Goal: Task Accomplishment & Management: Use online tool/utility

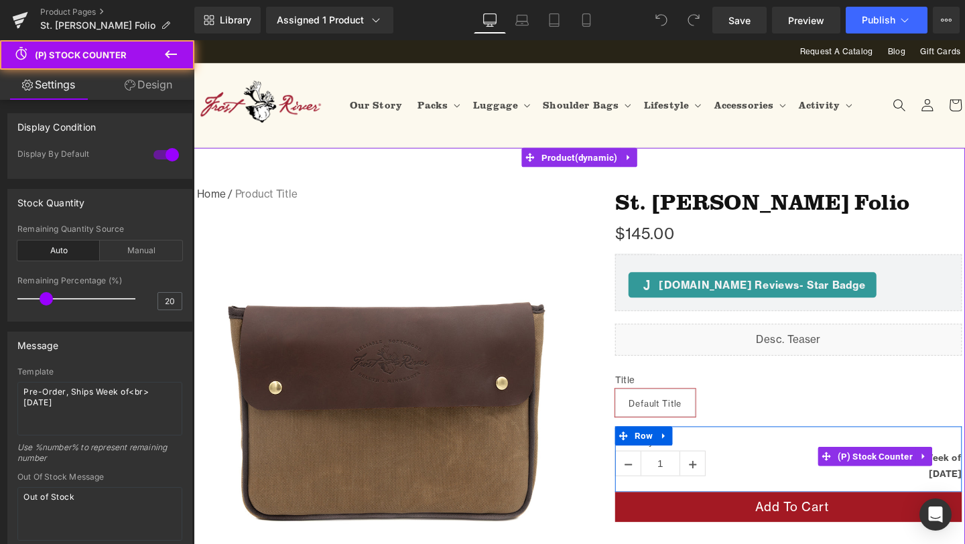
click at [955, 497] on div "Pre-Order, Ships Week of August 22nd" at bounding box center [910, 488] width 182 height 34
click at [916, 482] on span "(P) Stock Counter" at bounding box center [909, 478] width 85 height 20
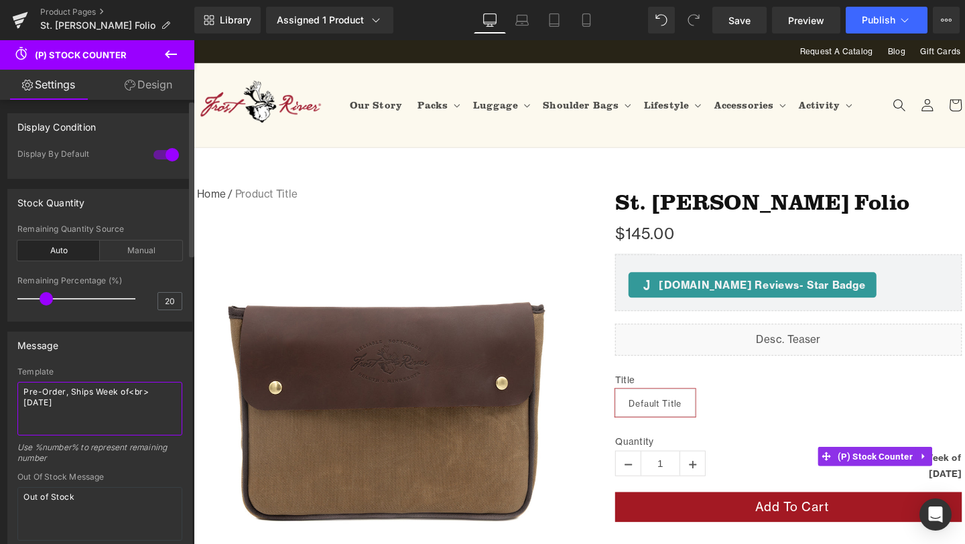
click at [52, 404] on textarea "Pre-Order, Ships Week of<br> [DATE]" at bounding box center [99, 409] width 165 height 54
type textarea "Pre-Order, Ships Week of<br> [DATE]"
click at [738, 15] on span "Save" at bounding box center [740, 20] width 22 height 14
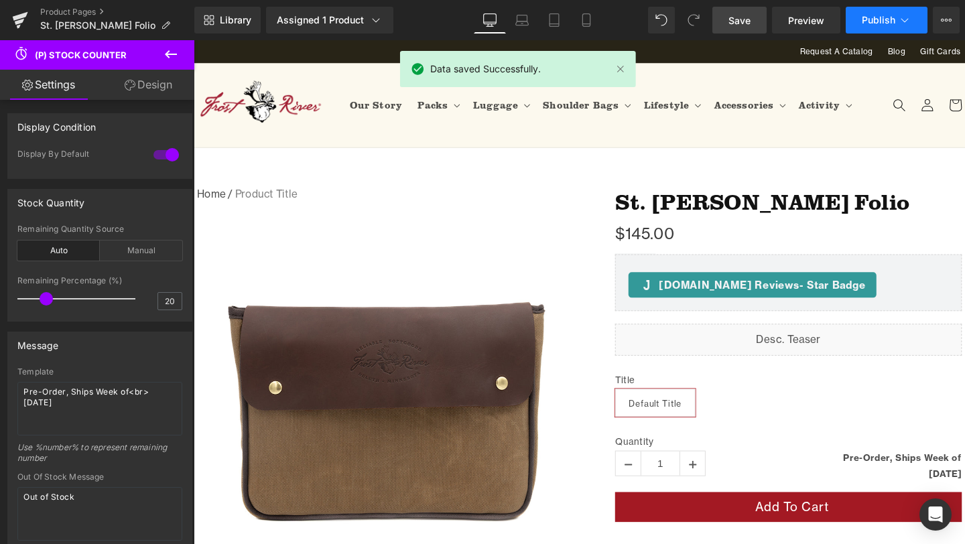
click at [871, 22] on span "Publish" at bounding box center [879, 20] width 34 height 11
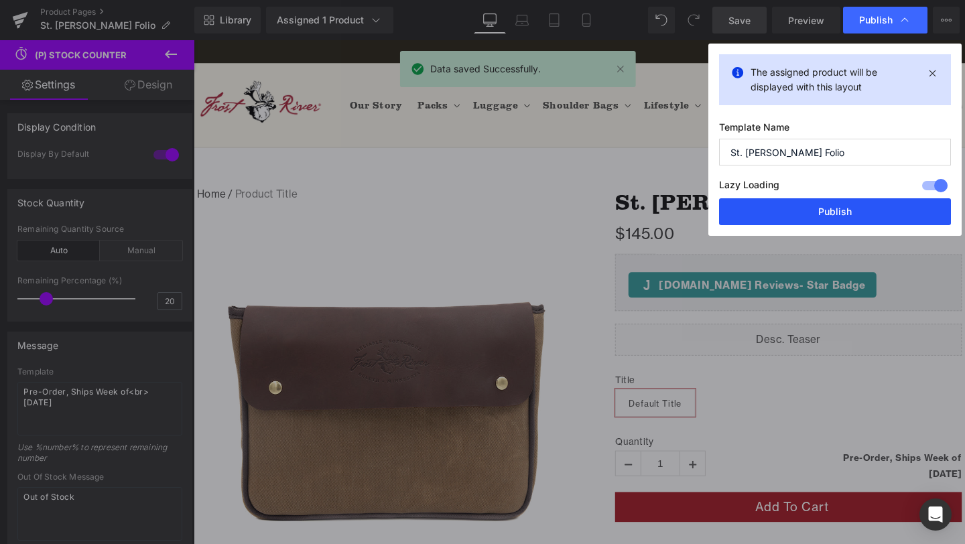
click at [871, 215] on button "Publish" at bounding box center [835, 211] width 232 height 27
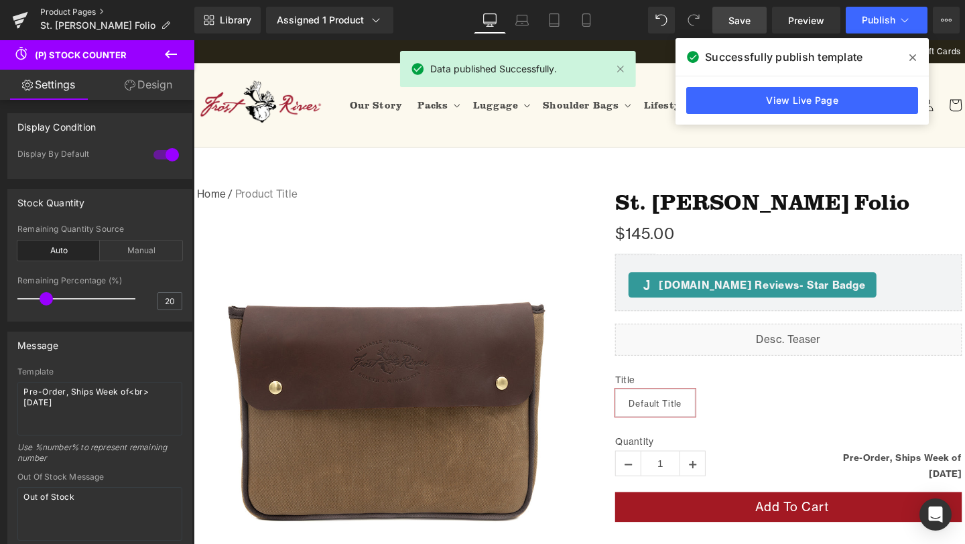
click at [74, 9] on link "Product Pages" at bounding box center [117, 12] width 154 height 11
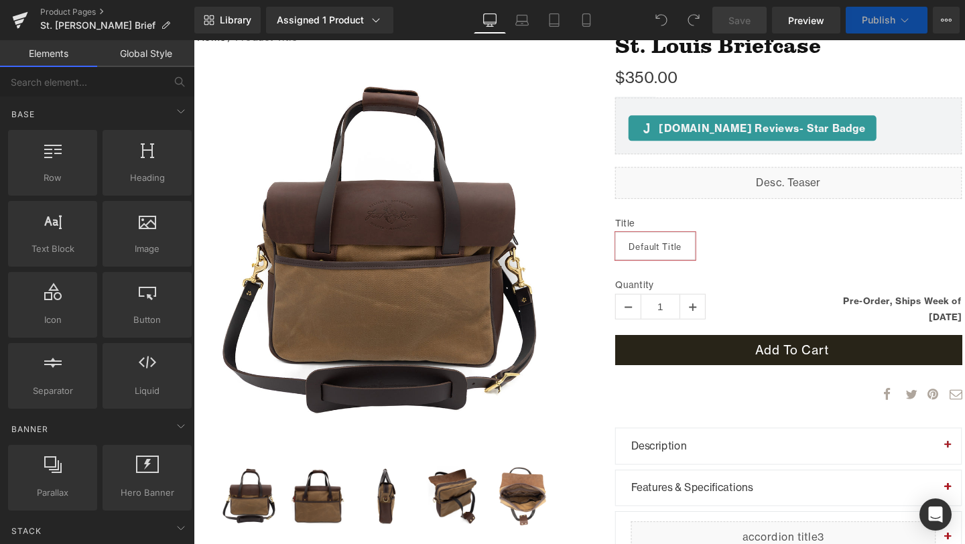
scroll to position [177, 0]
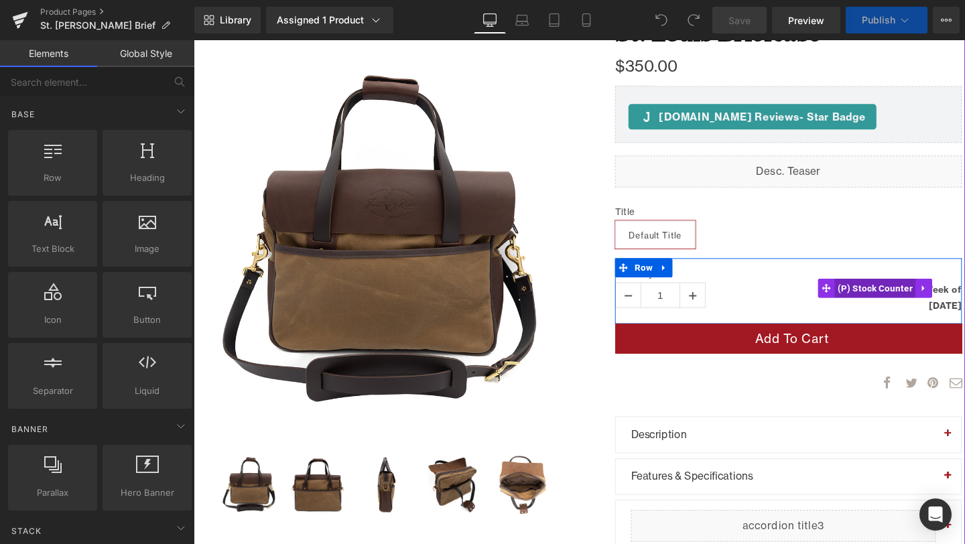
click at [919, 306] on span "(P) Stock Counter" at bounding box center [909, 301] width 85 height 20
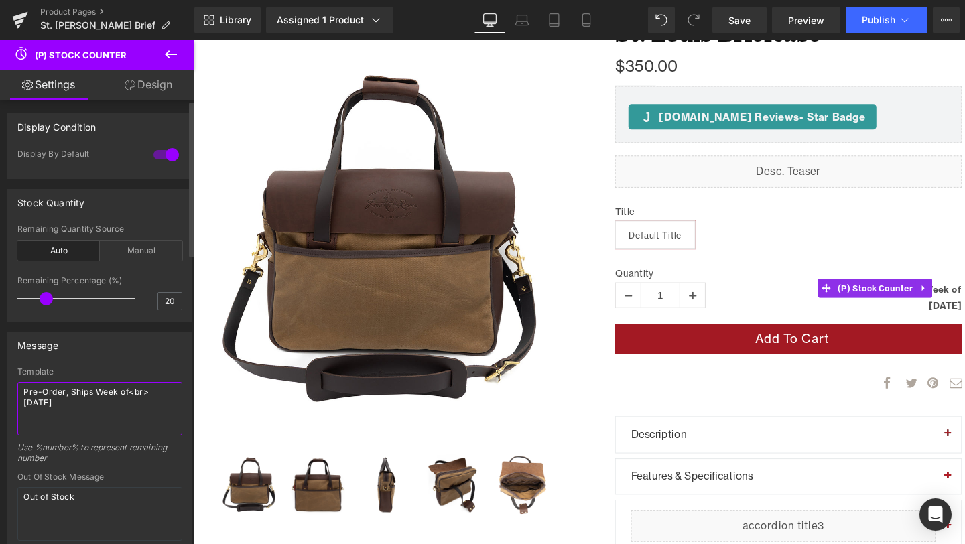
click at [53, 406] on textarea "Pre-Order, Ships Week of<br> [DATE]" at bounding box center [99, 409] width 165 height 54
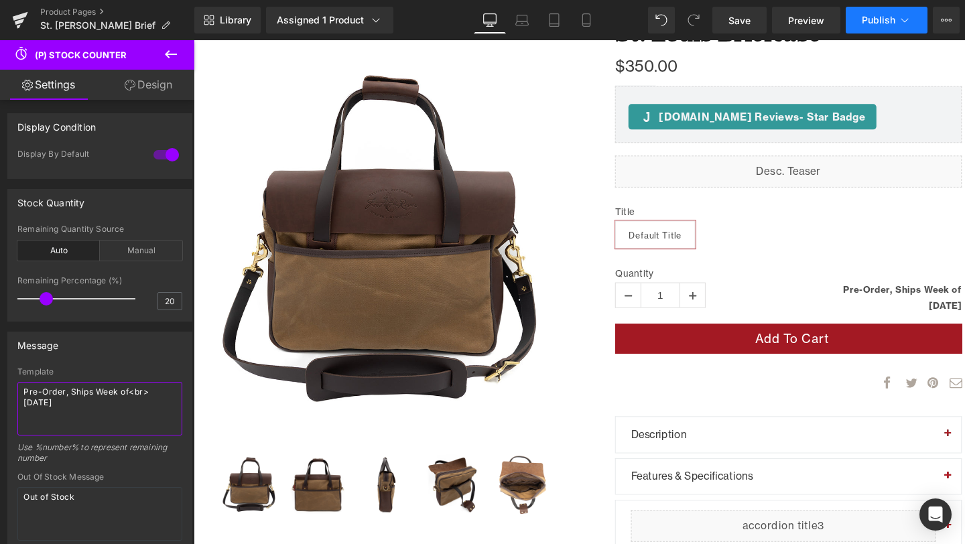
type textarea "Pre-Order, Ships Week of<br> [DATE]"
click at [904, 27] on button "Publish" at bounding box center [887, 20] width 82 height 27
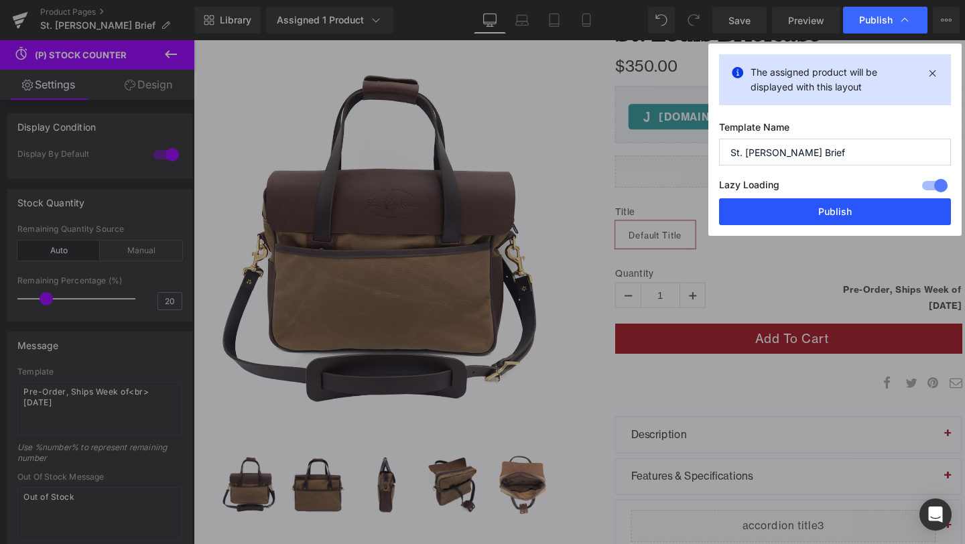
click at [818, 205] on button "Publish" at bounding box center [835, 211] width 232 height 27
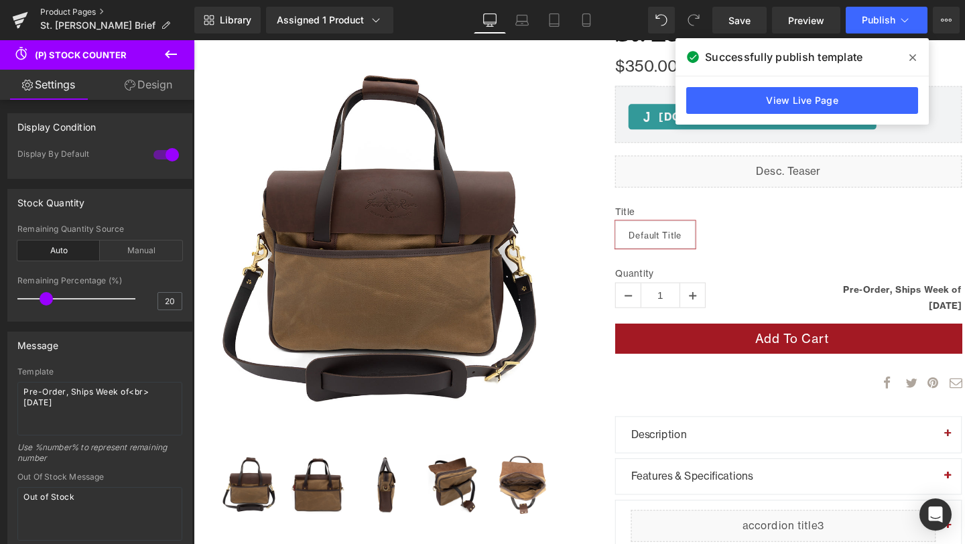
click at [66, 11] on link "Product Pages" at bounding box center [117, 12] width 154 height 11
